Goal: Browse casually: Explore the website without a specific task or goal

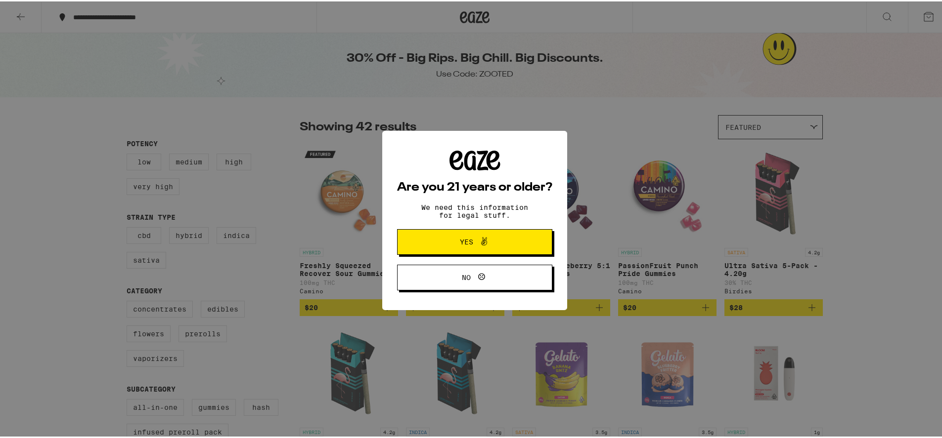
click at [557, 76] on div "Are you 21 years or older? We need this information for legal stuff. Yes No" at bounding box center [474, 219] width 949 height 438
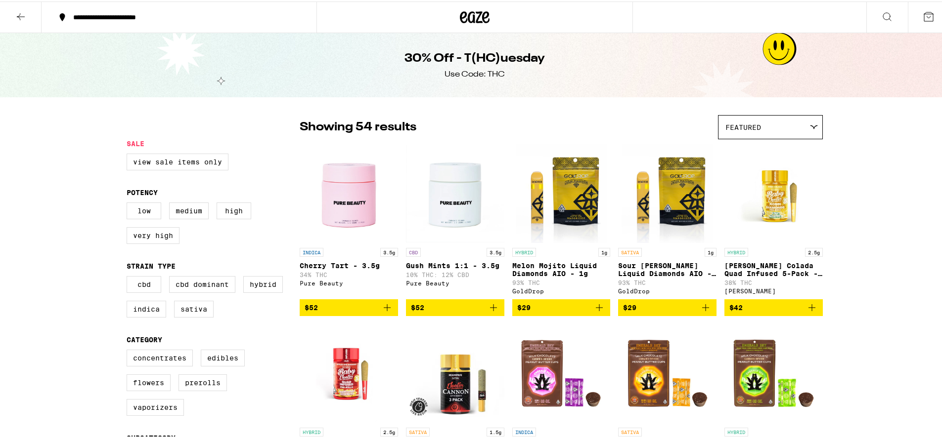
click at [461, 61] on h1 "30% Off - T(HC)uesday" at bounding box center [474, 57] width 140 height 17
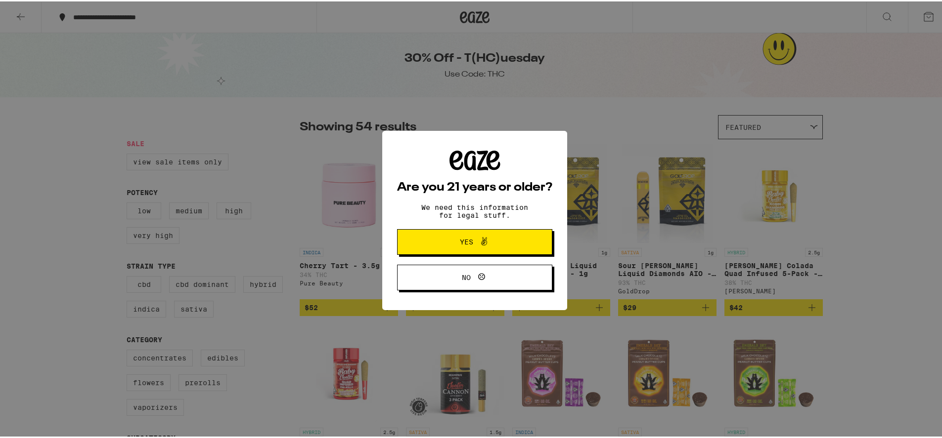
click at [512, 89] on div "Are you 21 years or older? We need this information for legal stuff. Yes No" at bounding box center [474, 219] width 949 height 438
click at [526, 137] on div "Are you 21 years or older? We need this information for legal stuff. Yes No" at bounding box center [474, 219] width 185 height 179
click at [349, 66] on div "Are you 21 years or older? We need this information for legal stuff. Yes No" at bounding box center [474, 219] width 949 height 438
click at [526, 17] on div "Are you 21 years or older? We need this information for legal stuff. Yes No" at bounding box center [474, 219] width 949 height 438
click at [478, 243] on icon at bounding box center [484, 240] width 12 height 12
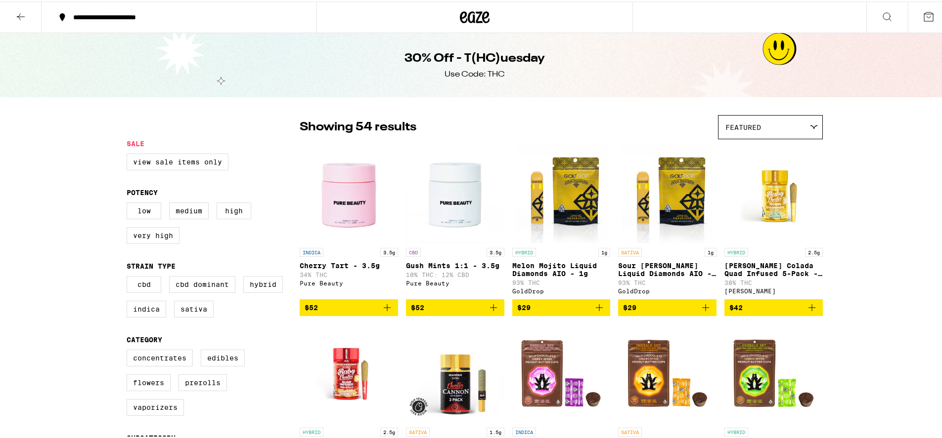
click at [471, 11] on icon at bounding box center [475, 16] width 30 height 18
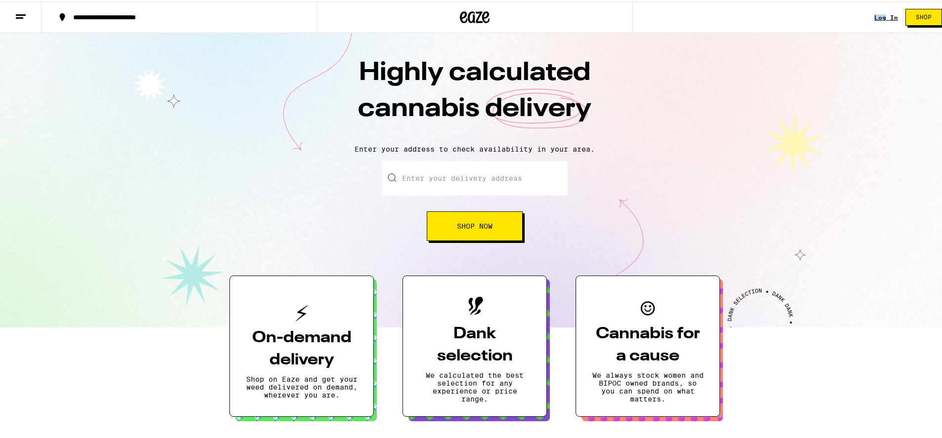
click at [471, 10] on icon at bounding box center [475, 16] width 30 height 18
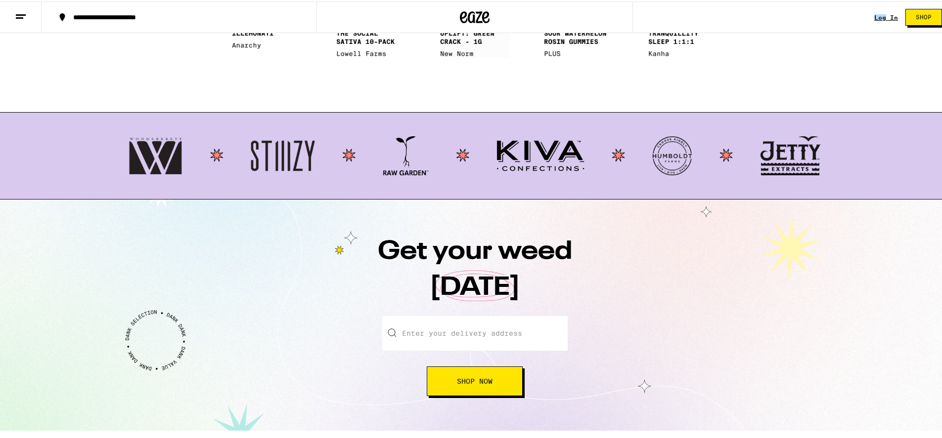
scroll to position [877, 0]
